Goal: Task Accomplishment & Management: Complete application form

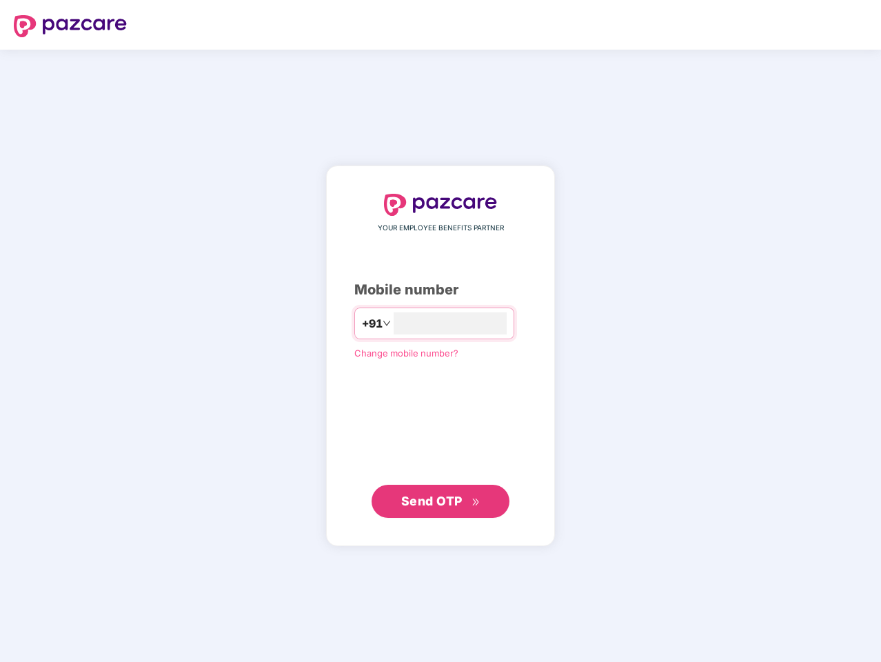
click at [440, 331] on input "number" at bounding box center [450, 323] width 113 height 22
click at [70, 26] on img at bounding box center [70, 26] width 113 height 22
click at [362, 323] on span "+91" at bounding box center [372, 323] width 21 height 17
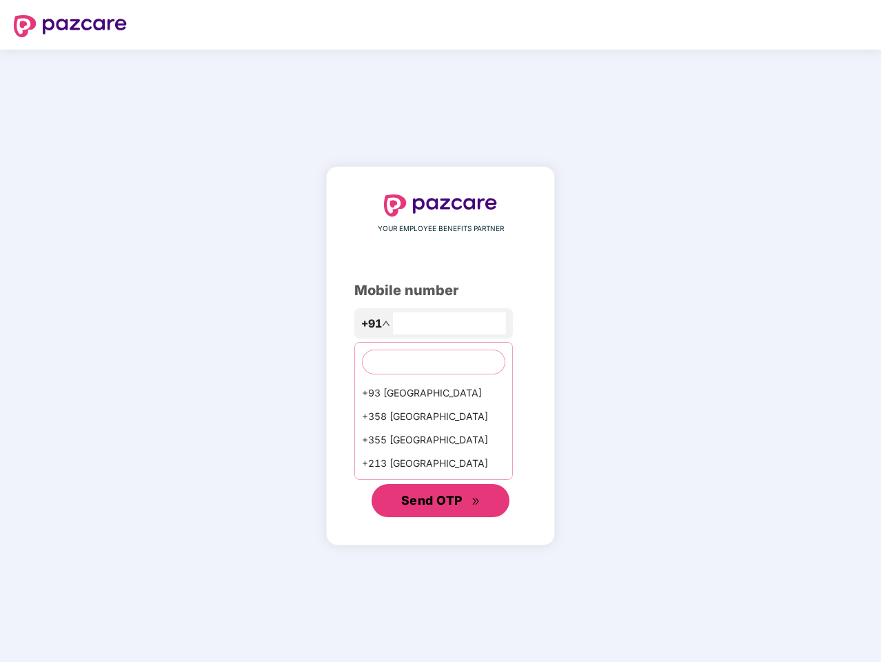
click at [440, 501] on span "Send OTP" at bounding box center [431, 500] width 61 height 14
